Goal: Task Accomplishment & Management: Use online tool/utility

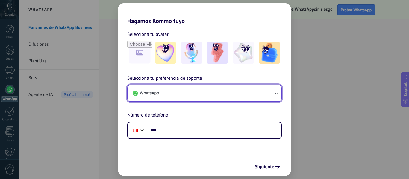
click at [195, 95] on button "WhatsApp" at bounding box center [204, 93] width 153 height 16
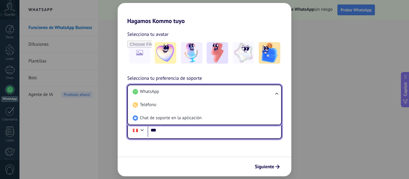
click at [194, 132] on input "***" at bounding box center [215, 131] width 134 height 14
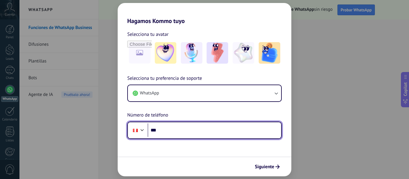
click at [194, 132] on input "***" at bounding box center [215, 131] width 134 height 14
type input "**********"
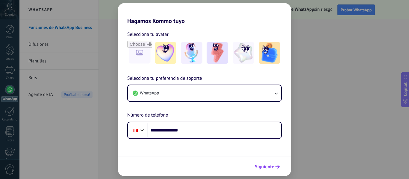
click at [273, 168] on span "Siguiente" at bounding box center [264, 167] width 19 height 4
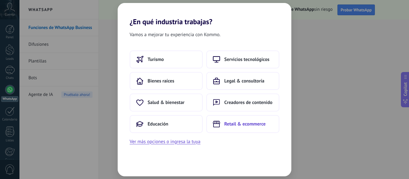
click at [232, 121] on button "Retail & ecommerce" at bounding box center [242, 124] width 73 height 18
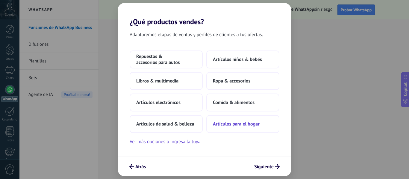
click at [236, 131] on button "Artículos para el hogar" at bounding box center [242, 124] width 73 height 18
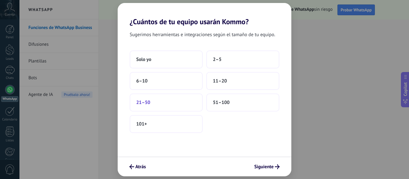
click at [147, 106] on button "21–50" at bounding box center [166, 103] width 73 height 18
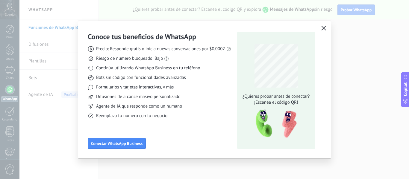
click at [321, 30] on icon "button" at bounding box center [323, 28] width 5 height 5
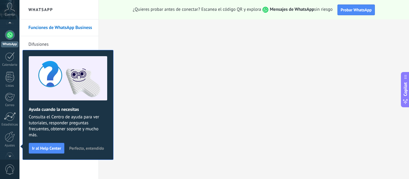
scroll to position [70, 0]
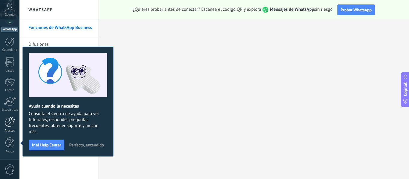
click at [10, 123] on div at bounding box center [10, 122] width 10 height 10
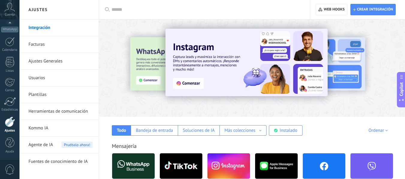
click at [137, 11] on input "text" at bounding box center [206, 10] width 190 height 6
click at [156, 52] on div at bounding box center [105, 68] width 131 height 54
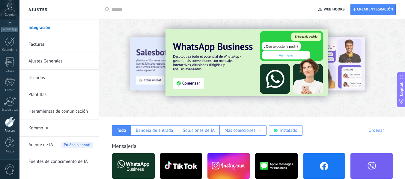
click at [186, 84] on img at bounding box center [246, 63] width 162 height 68
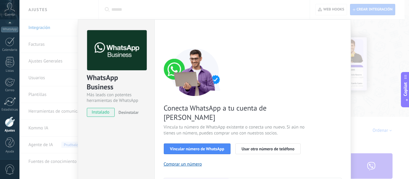
click at [98, 112] on span "instalado" at bounding box center [100, 112] width 27 height 9
click at [102, 116] on span "instalado" at bounding box center [100, 112] width 27 height 9
click at [195, 147] on span "Vincular número de WhatsApp" at bounding box center [197, 149] width 54 height 4
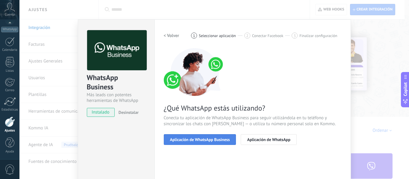
click at [206, 144] on button "Aplicación de WhatsApp Business" at bounding box center [200, 140] width 73 height 11
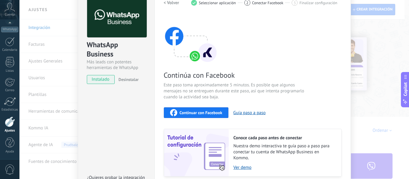
scroll to position [32, 0]
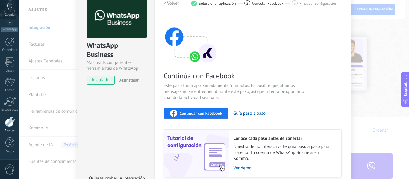
click at [203, 113] on span "Continuar con Facebook" at bounding box center [201, 113] width 43 height 4
click at [49, 113] on div "WhatsApp Business Más leads con potentes herramientas de WhatsApp instalado Des…" at bounding box center [214, 89] width 390 height 179
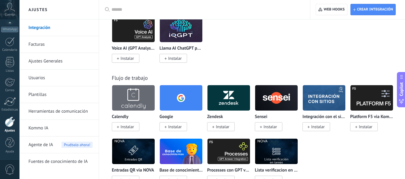
scroll to position [910, 0]
